Goal: Information Seeking & Learning: Learn about a topic

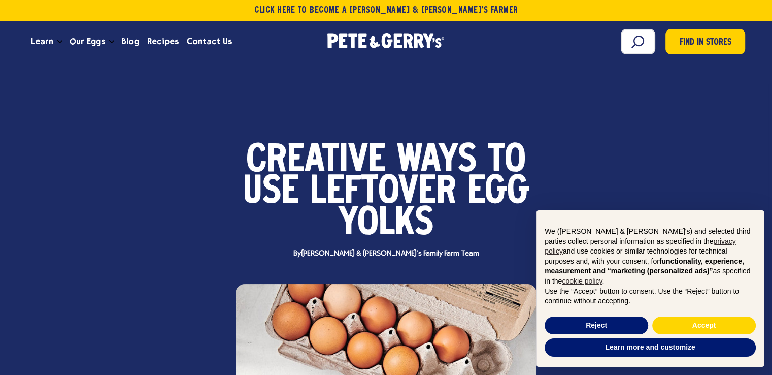
scroll to position [152, 0]
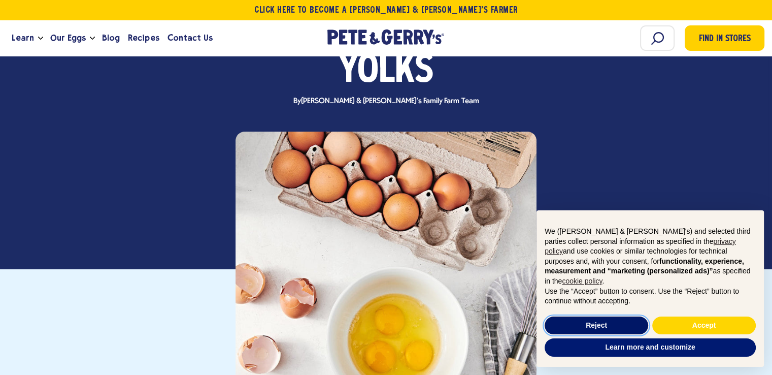
click at [617, 323] on button "Reject" at bounding box center [597, 325] width 104 height 18
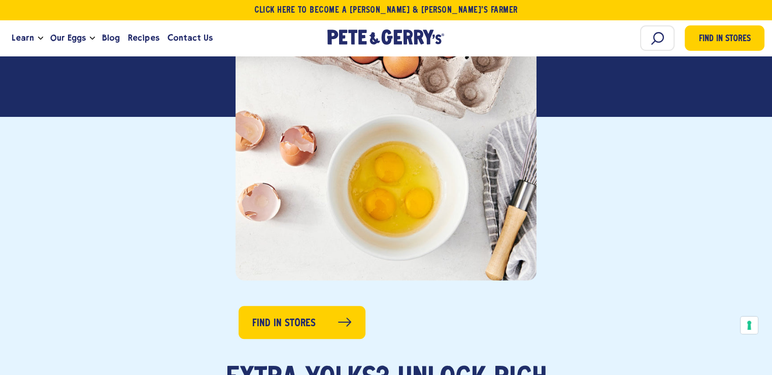
scroll to position [508, 0]
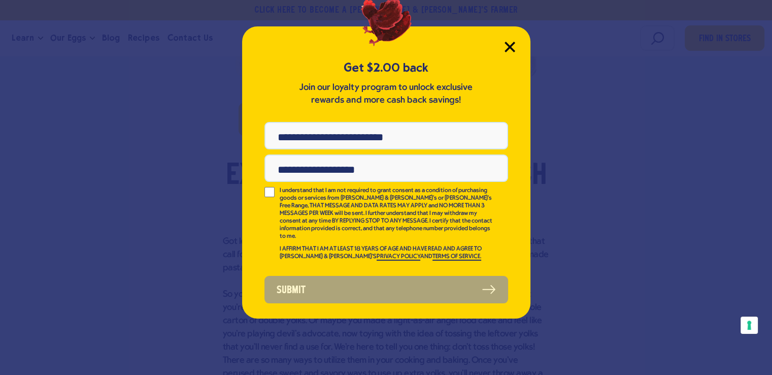
click at [512, 51] on icon "Close Modal" at bounding box center [510, 47] width 11 height 11
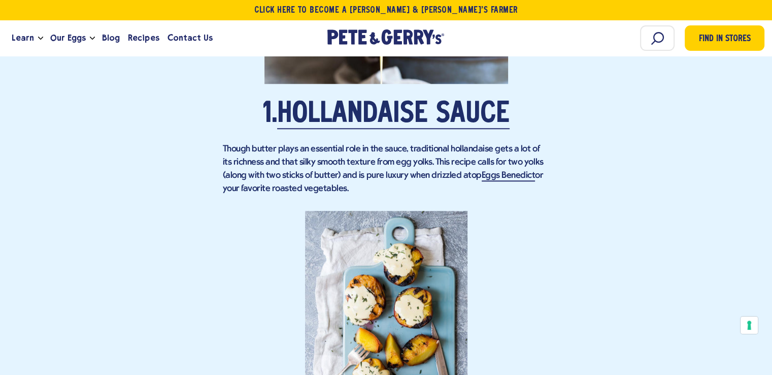
scroll to position [965, 0]
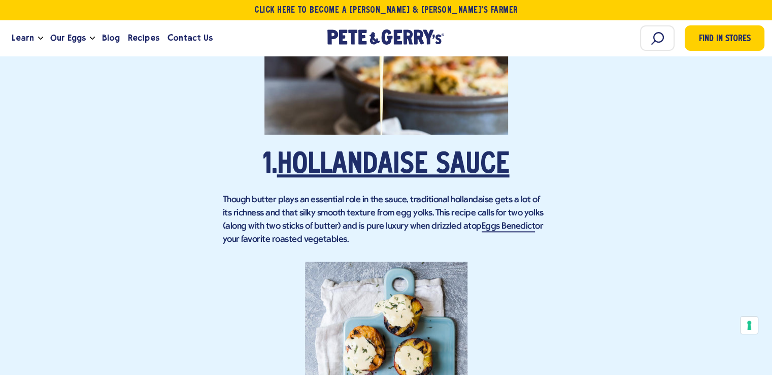
click at [481, 155] on link "Hollandaise Sauce" at bounding box center [393, 165] width 233 height 28
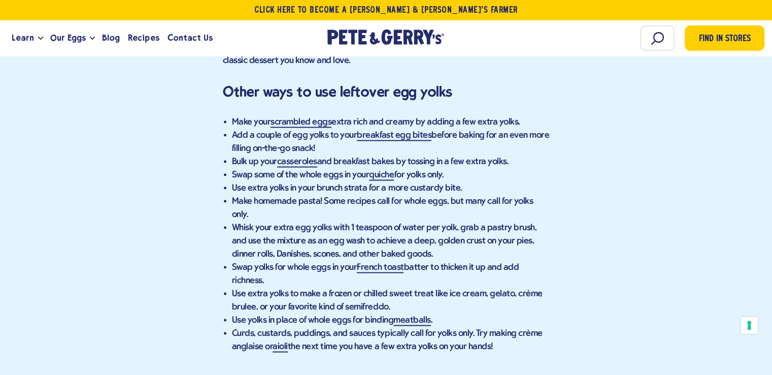
scroll to position [5993, 0]
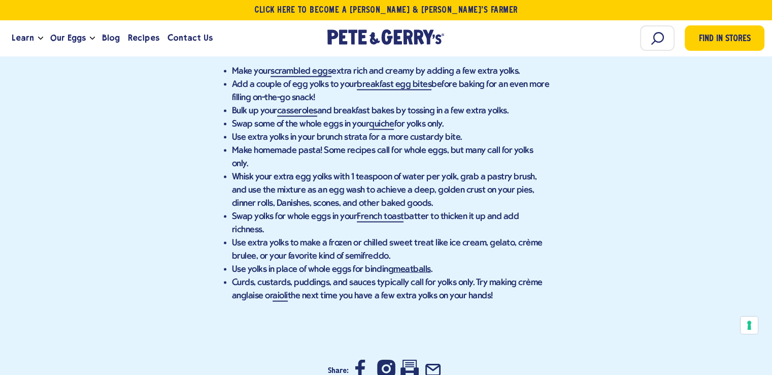
click at [414, 265] on link "meatballs" at bounding box center [413, 270] width 38 height 11
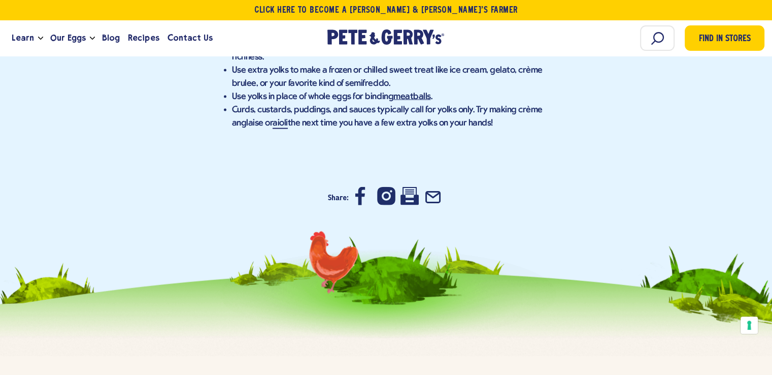
scroll to position [5962, 0]
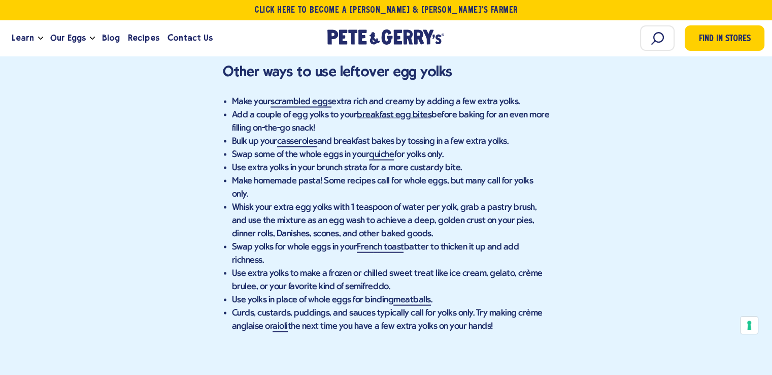
click at [380, 110] on link "breakfast egg bites" at bounding box center [394, 115] width 75 height 11
click at [314, 137] on link "casseroles" at bounding box center [297, 142] width 40 height 11
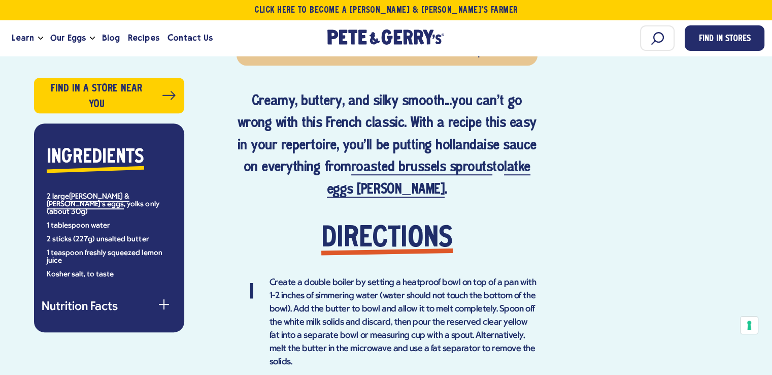
scroll to position [660, 0]
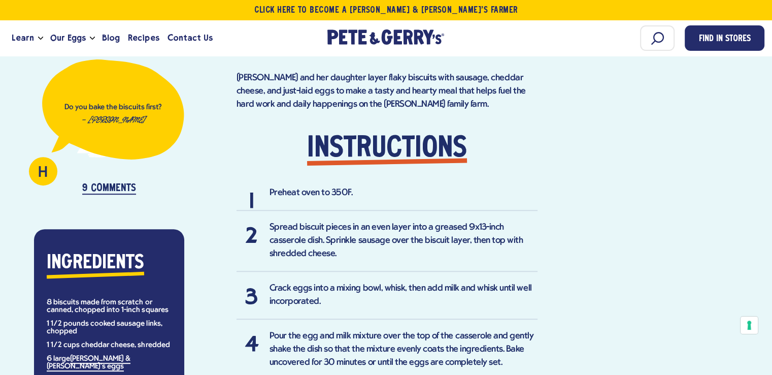
scroll to position [508, 0]
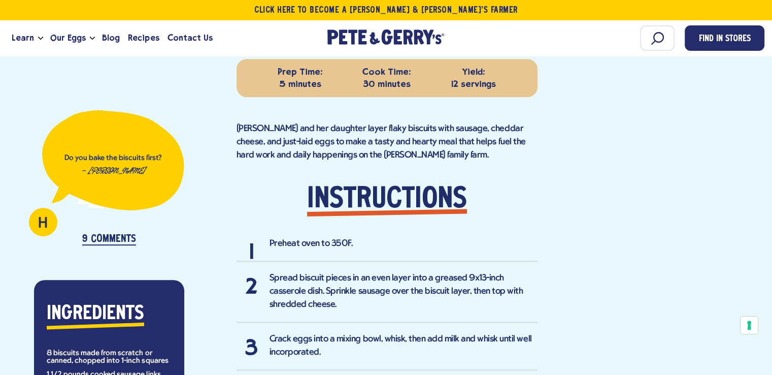
click at [110, 167] on em "— [PERSON_NAME]" at bounding box center [113, 170] width 64 height 7
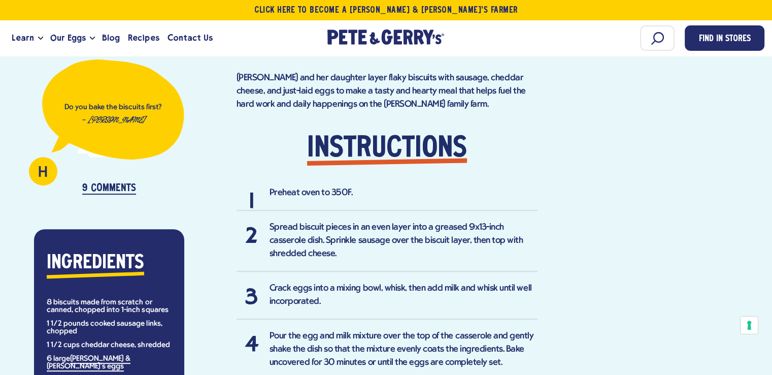
click at [98, 186] on p "9 Comments" at bounding box center [109, 189] width 54 height 12
click at [54, 174] on div "H" at bounding box center [43, 171] width 28 height 28
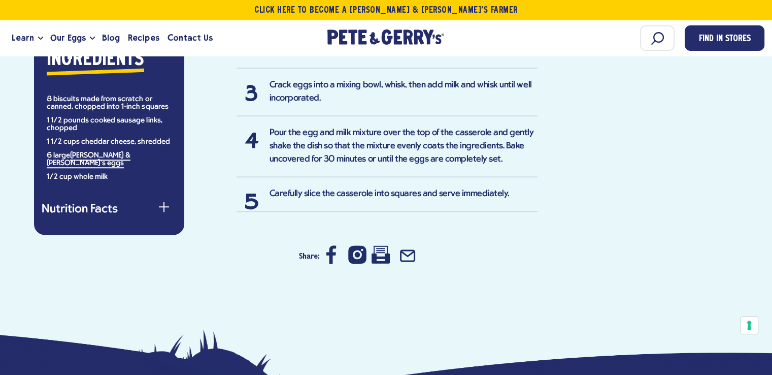
scroll to position [609, 0]
